Goal: Transaction & Acquisition: Purchase product/service

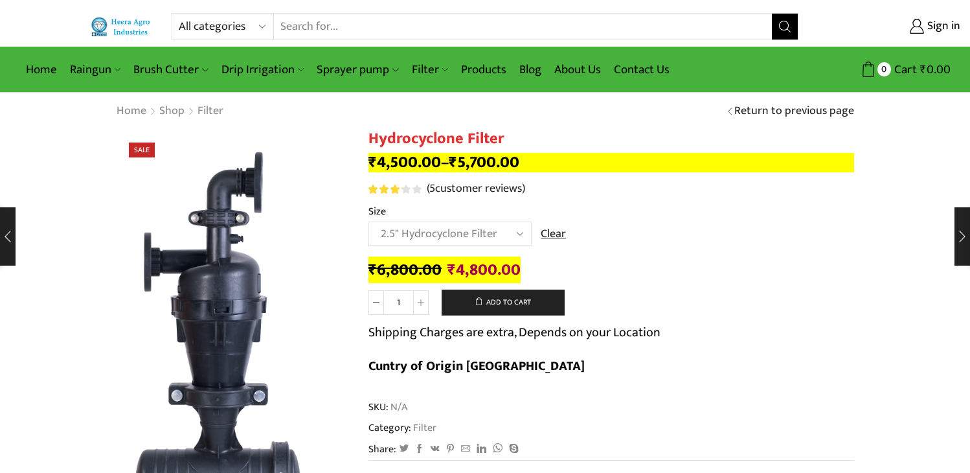
select select "2.5" Hydrocyclone Filter"
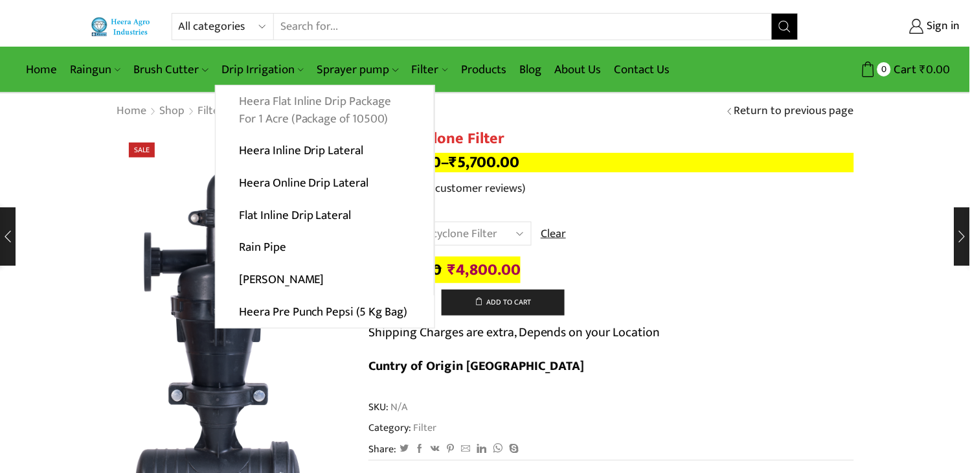
click at [268, 101] on link "Heera Flat Inline Drip Package For 1 Acre (Package of 10500)" at bounding box center [325, 110] width 218 height 50
click at [270, 102] on link "Heera Flat Inline Drip Package For 1 Acre (Package of 10500)" at bounding box center [325, 110] width 218 height 50
click at [275, 113] on link "Heera Flat Inline Drip Package For 1 Acre (Package of 10500)" at bounding box center [325, 110] width 218 height 50
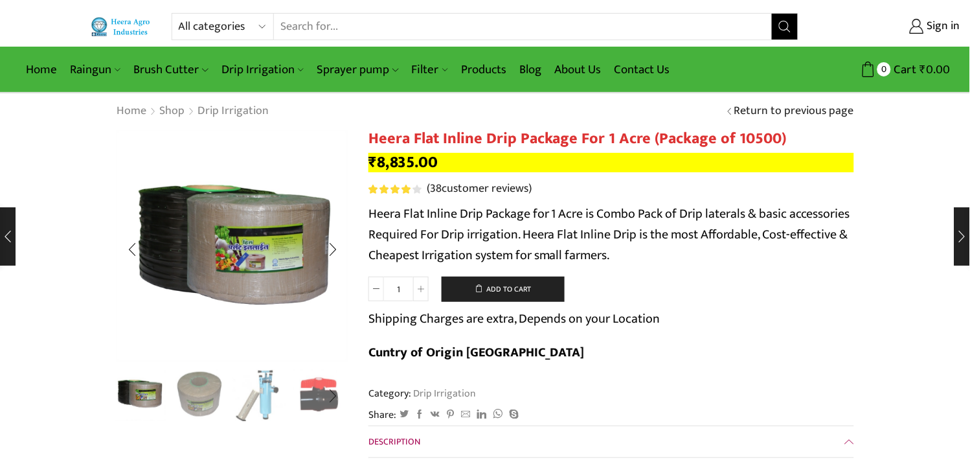
click at [189, 402] on img "2 / 10" at bounding box center [200, 394] width 54 height 54
